Goal: Answer question/provide support: Share knowledge or assist other users

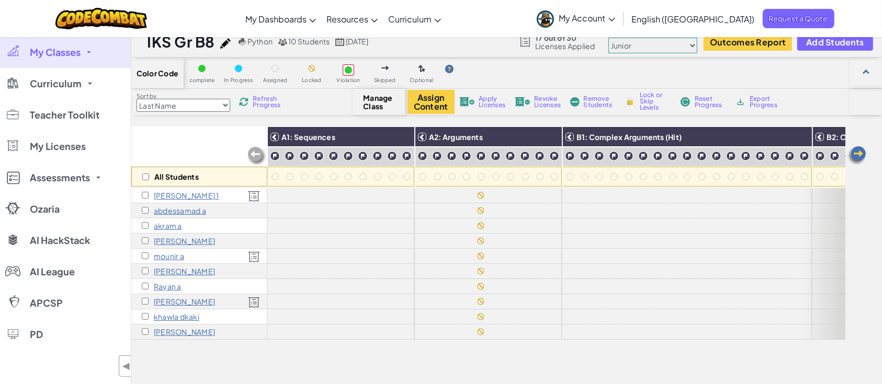
scroll to position [13, 0]
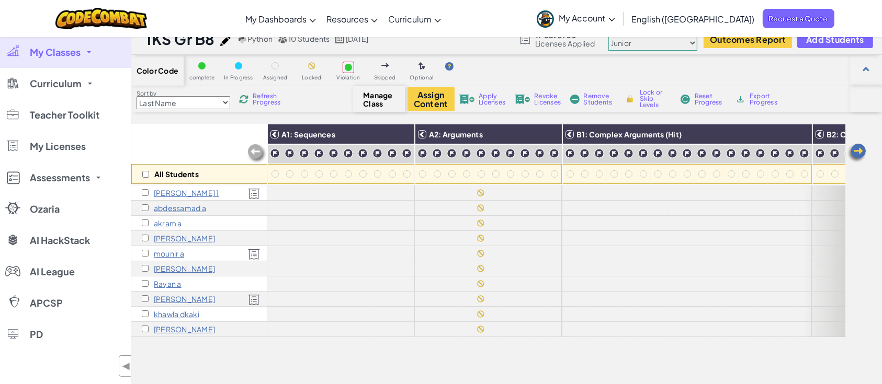
click at [171, 247] on div "mounir a" at bounding box center [199, 253] width 136 height 15
click at [175, 252] on p "mounir a" at bounding box center [169, 253] width 30 height 8
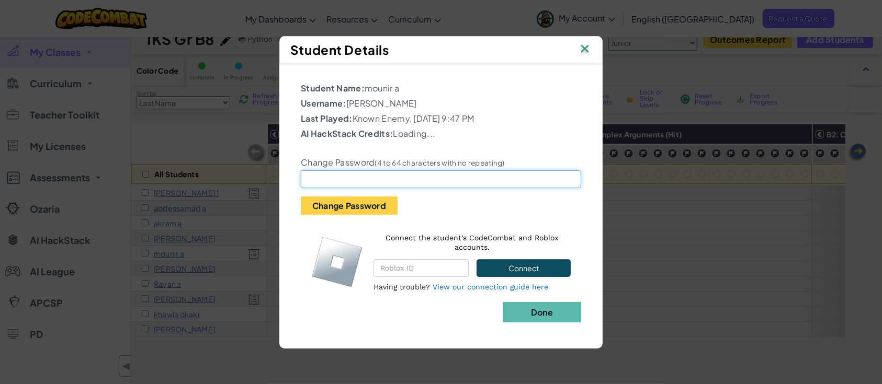
click at [385, 173] on input "text" at bounding box center [441, 179] width 280 height 18
type input "[GEOGRAPHIC_DATA]"
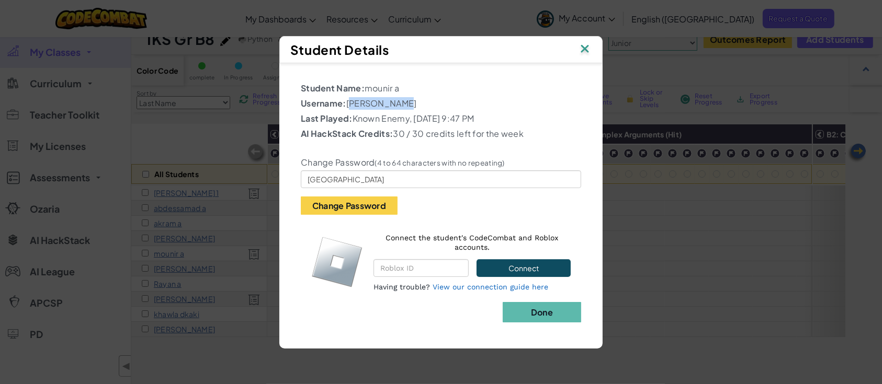
drag, startPoint x: 407, startPoint y: 108, endPoint x: 349, endPoint y: 107, distance: 58.6
click at [349, 107] on p "Username: [PERSON_NAME]" at bounding box center [441, 103] width 280 height 13
copy p "[PERSON_NAME]"
click at [544, 313] on b "Done" at bounding box center [542, 312] width 22 height 11
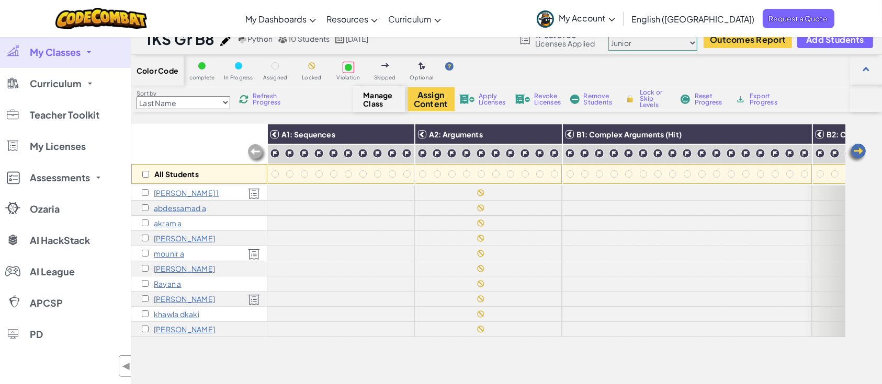
click at [184, 295] on p "[PERSON_NAME]" at bounding box center [184, 299] width 61 height 8
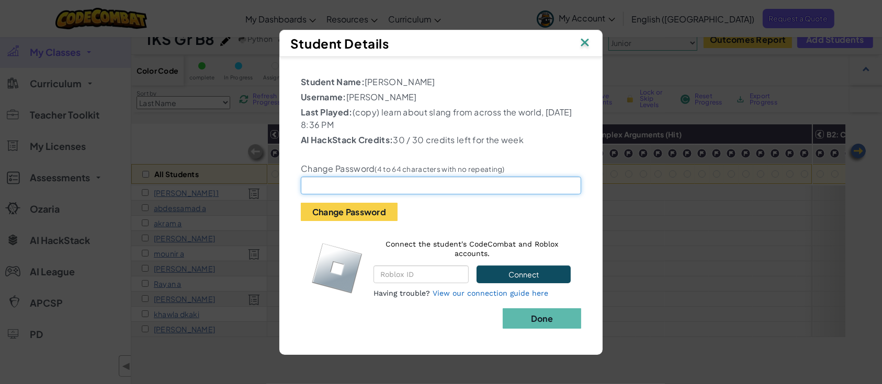
click at [410, 188] on input "text" at bounding box center [441, 186] width 280 height 18
type input "israe"
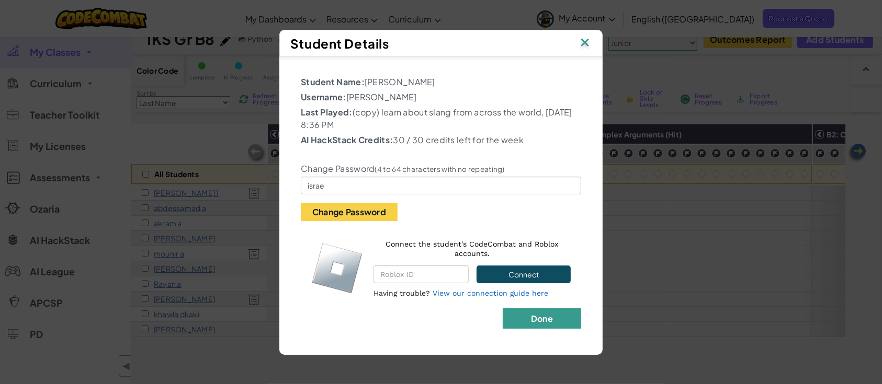
click at [547, 324] on b "Done" at bounding box center [542, 318] width 22 height 11
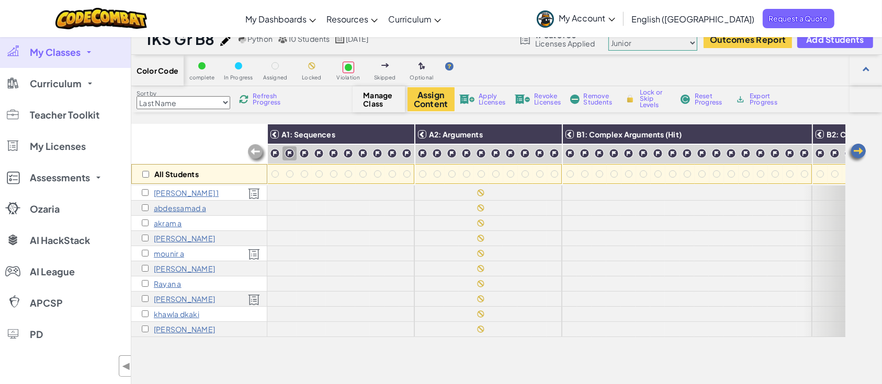
click at [195, 193] on p "[PERSON_NAME] 1" at bounding box center [186, 193] width 65 height 8
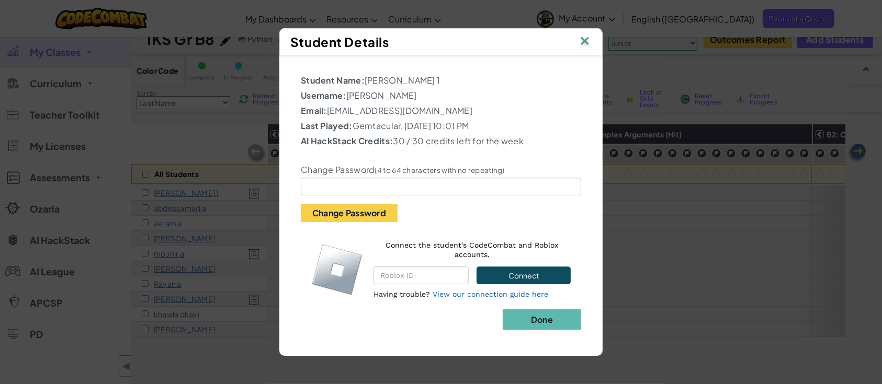
drag, startPoint x: 437, startPoint y: 96, endPoint x: 347, endPoint y: 96, distance: 90.5
click at [347, 96] on p "Username: [PERSON_NAME]" at bounding box center [441, 95] width 280 height 13
copy p "[PERSON_NAME]"
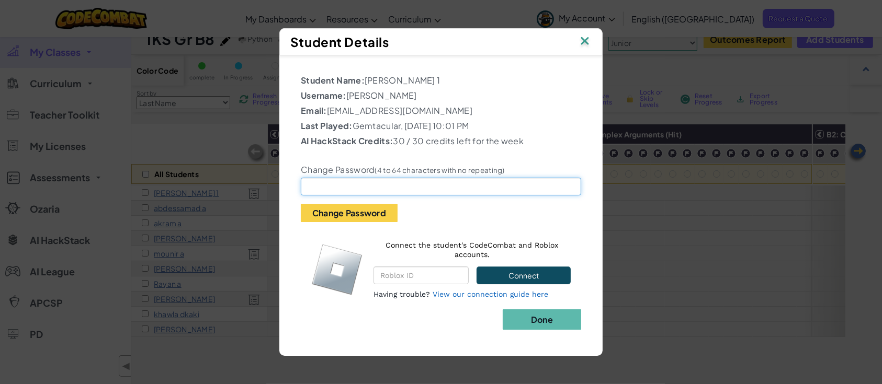
click at [387, 186] on input "text" at bounding box center [441, 187] width 280 height 18
type input "salah"
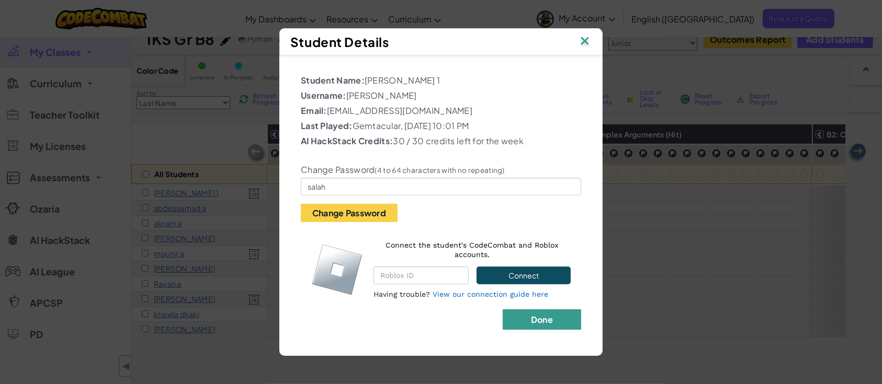
click at [542, 324] on b "Done" at bounding box center [542, 319] width 22 height 11
